Goal: Transaction & Acquisition: Purchase product/service

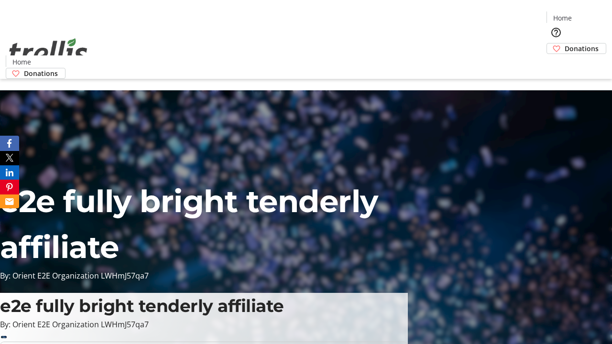
click at [564, 43] on span "Donations" at bounding box center [581, 48] width 34 height 10
